Goal: Obtain resource: Download file/media

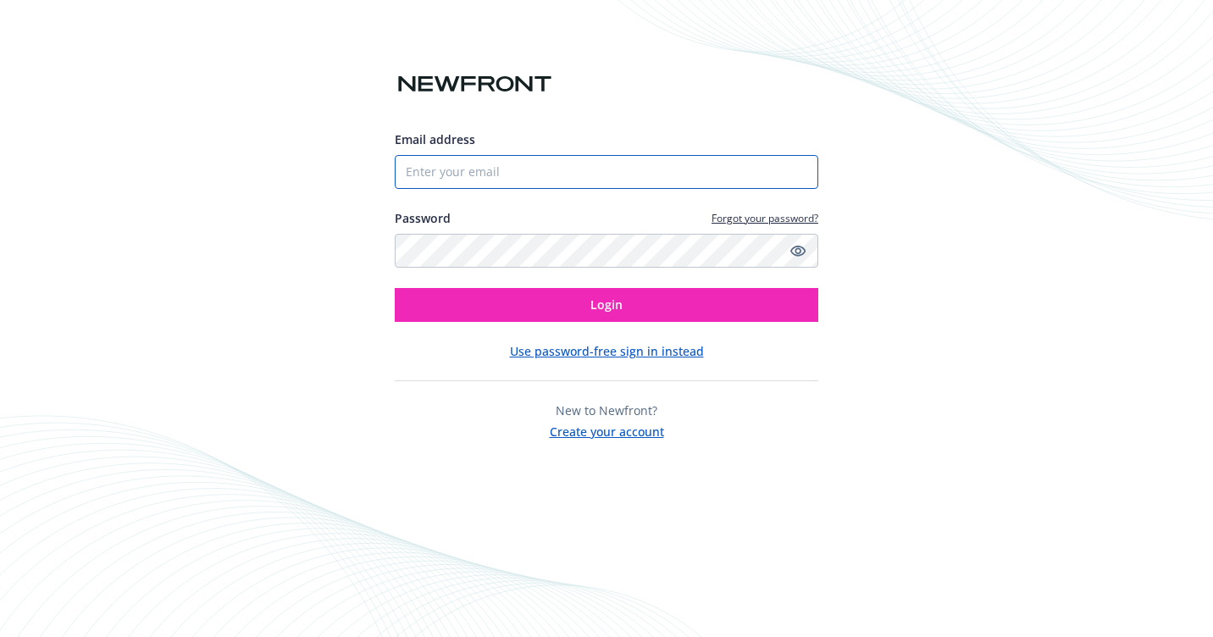
click at [444, 169] on input "Email address" at bounding box center [606, 172] width 423 height 34
type input "[PERSON_NAME][EMAIL_ADDRESS]"
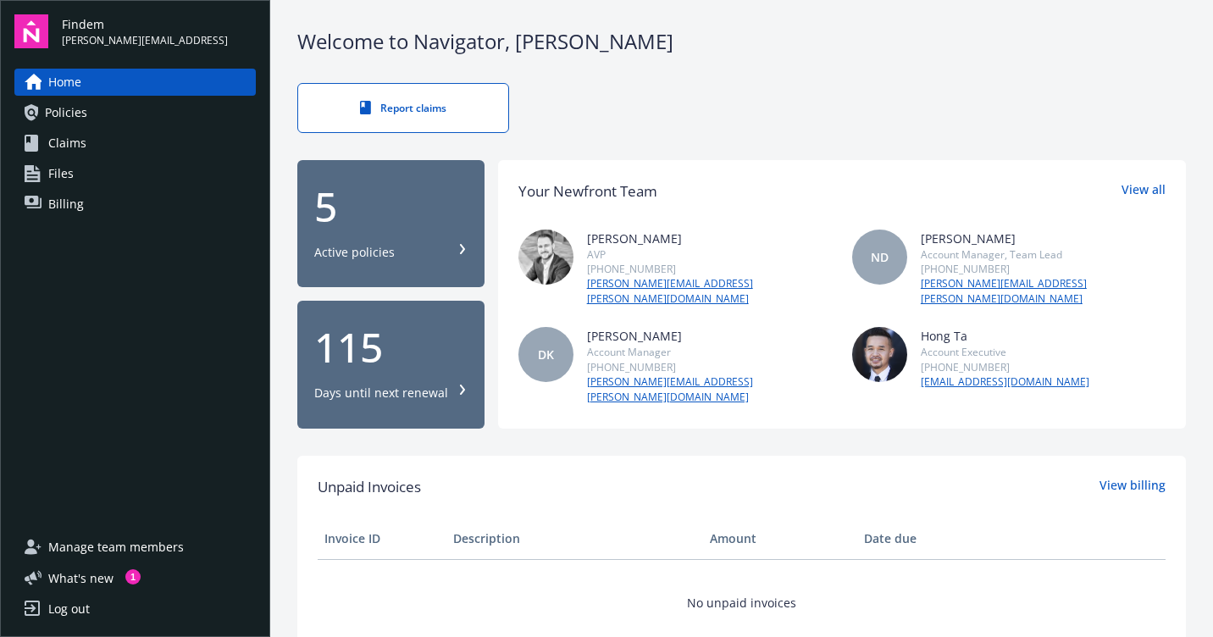
click at [74, 108] on span "Policies" at bounding box center [66, 112] width 42 height 27
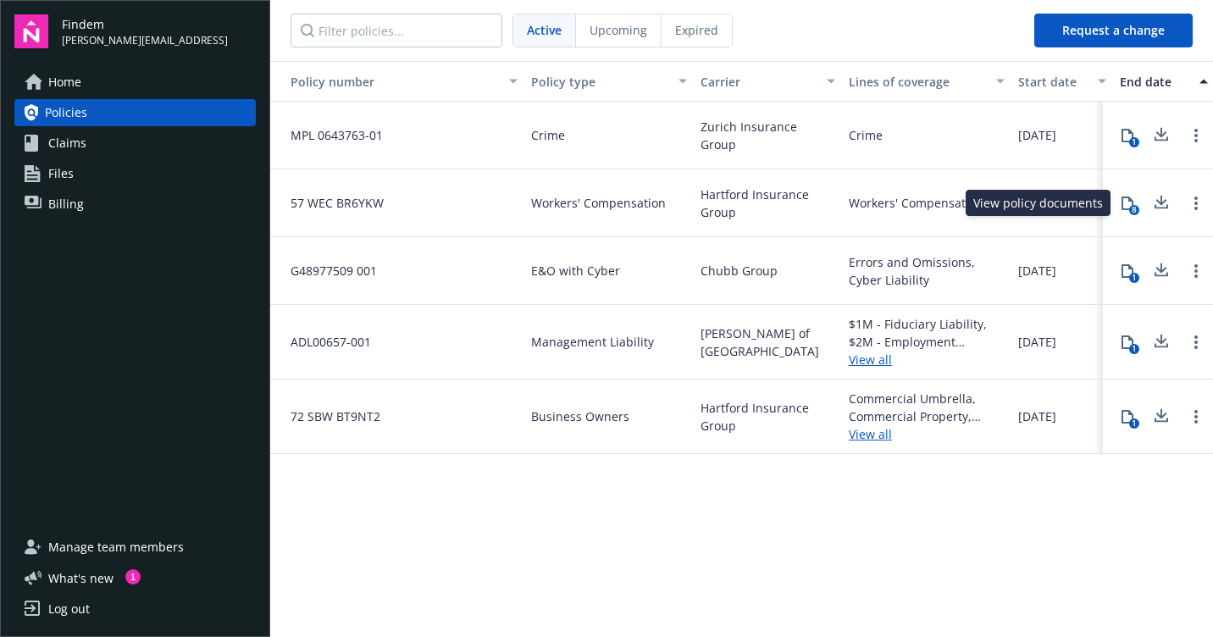
click at [1131, 207] on div "8" at bounding box center [1134, 210] width 10 height 10
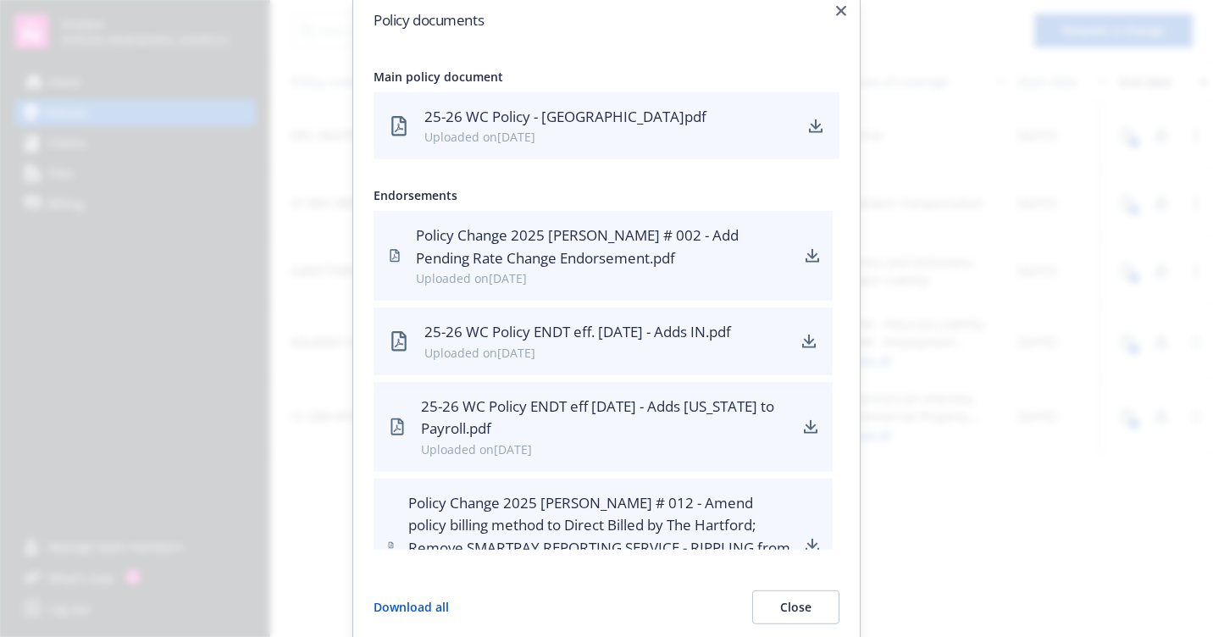
click at [527, 125] on div "25-26 WC Policy - [GEOGRAPHIC_DATA]pdf" at bounding box center [608, 117] width 368 height 22
click at [393, 119] on icon at bounding box center [399, 126] width 24 height 24
click at [815, 124] on icon "download" at bounding box center [816, 124] width 11 height 10
click at [844, 11] on icon "button" at bounding box center [841, 11] width 10 height 10
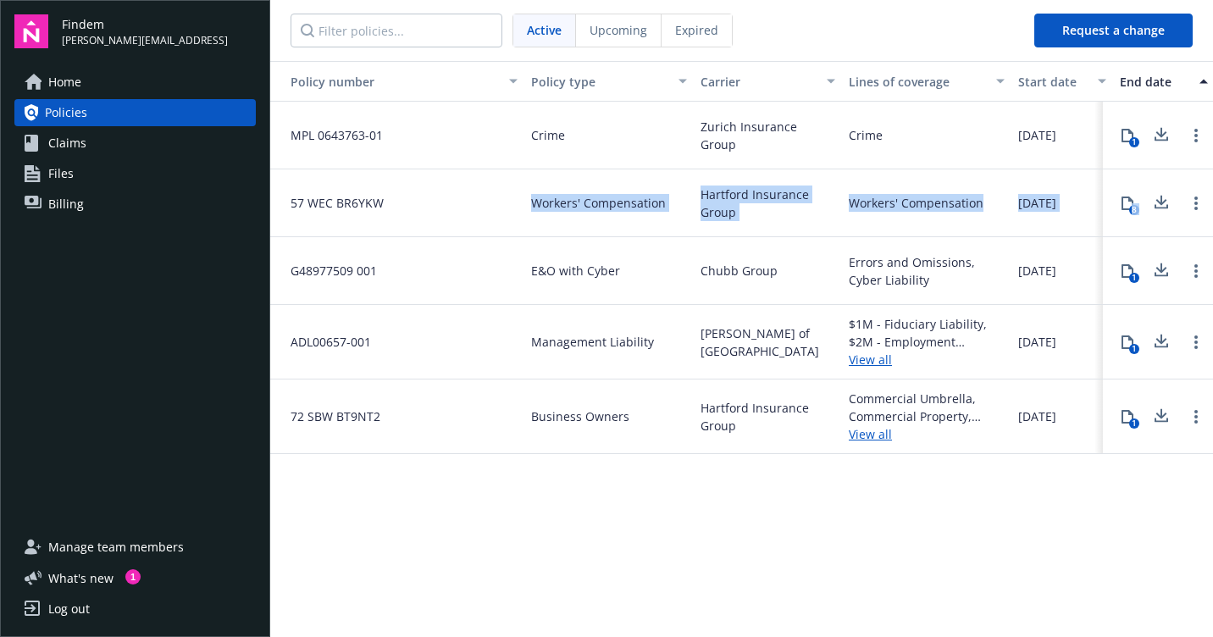
drag, startPoint x: 384, startPoint y: 205, endPoint x: 282, endPoint y: 269, distance: 120.3
click at [282, 268] on div "MPL 0643763-01 Crime Zurich Insurance Group Crime [DATE] [DATE] $2,316.00 Activ…" at bounding box center [968, 271] width 1397 height 339
click at [388, 205] on div "57 WEC BR6YKW" at bounding box center [397, 203] width 254 height 68
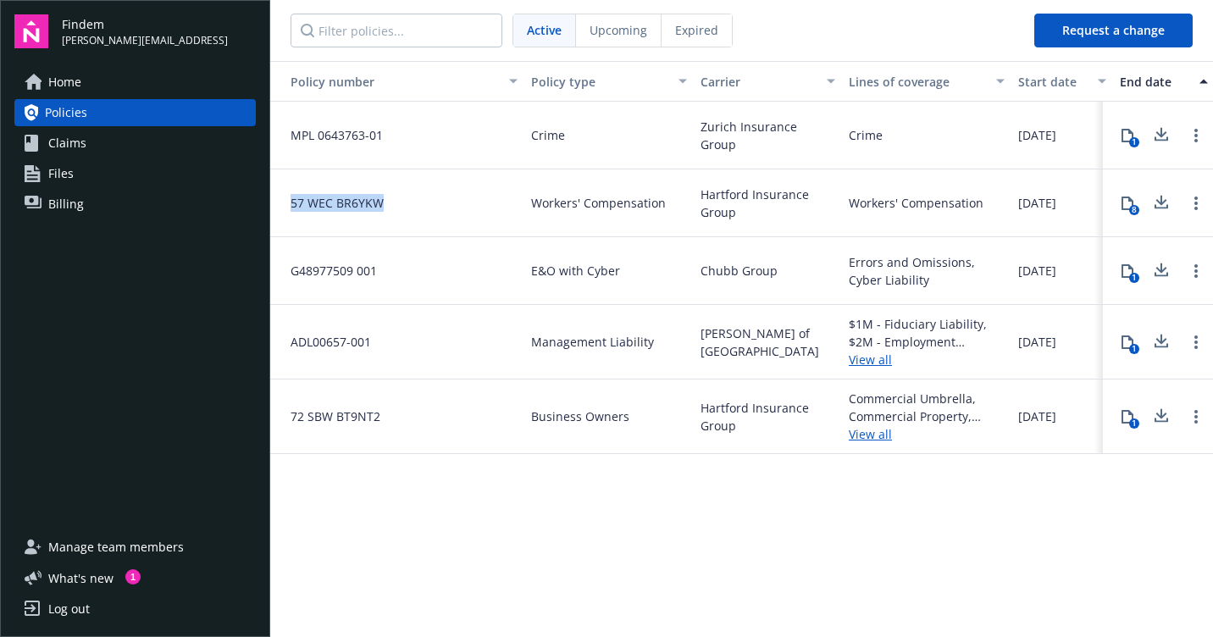
drag, startPoint x: 385, startPoint y: 204, endPoint x: 290, endPoint y: 202, distance: 94.9
click at [290, 202] on div "57 WEC BR6YKW" at bounding box center [397, 203] width 254 height 68
copy span "57 WEC BR6YKW"
